Goal: Navigation & Orientation: Find specific page/section

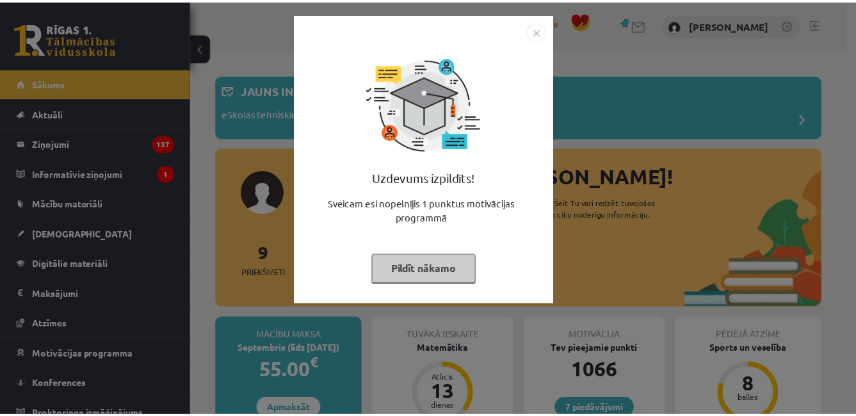
scroll to position [211, 0]
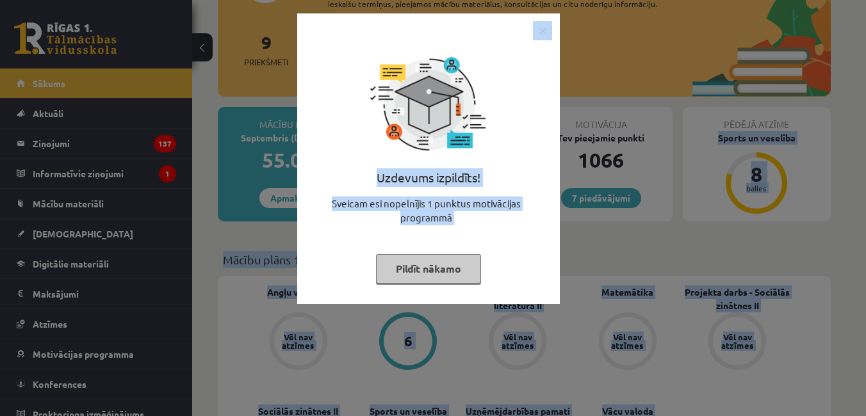
click at [540, 31] on img "Close" at bounding box center [542, 30] width 19 height 19
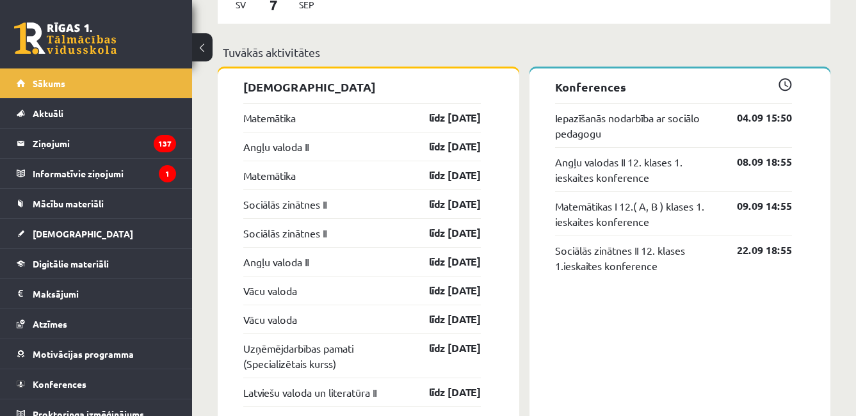
scroll to position [1062, 0]
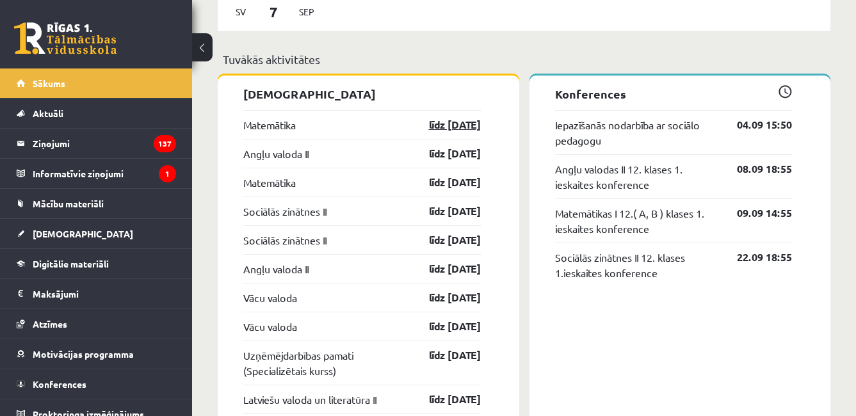
click at [451, 126] on link "līdz [DATE]" at bounding box center [444, 124] width 74 height 15
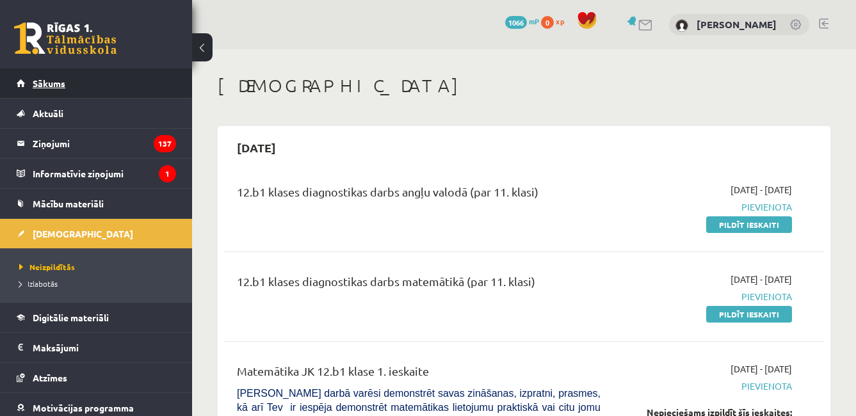
click at [109, 70] on link "Sākums" at bounding box center [96, 83] width 159 height 29
